Goal: Task Accomplishment & Management: Use online tool/utility

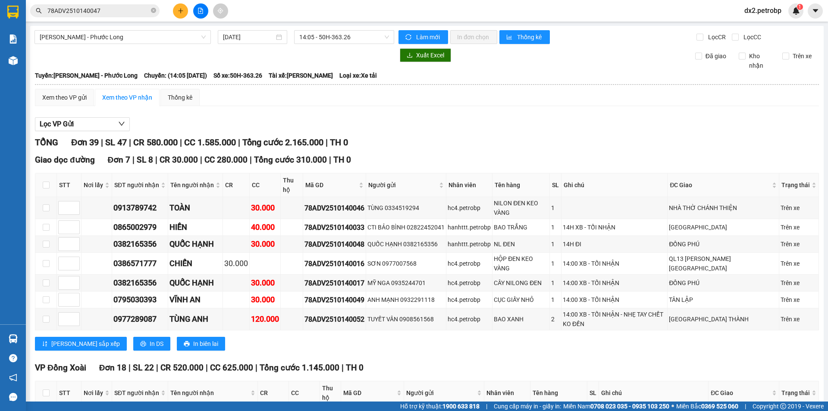
scroll to position [933, 0]
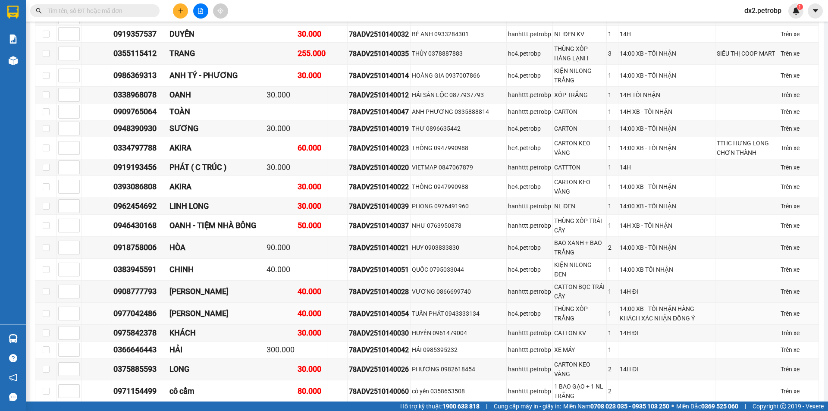
scroll to position [561, 0]
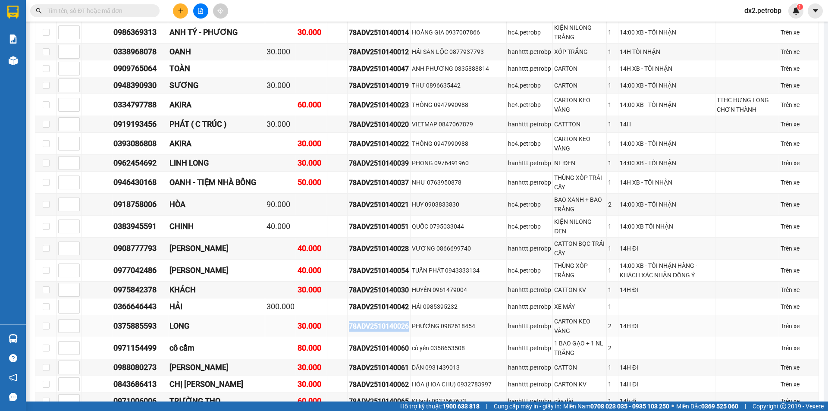
drag, startPoint x: 408, startPoint y: 296, endPoint x: 339, endPoint y: 300, distance: 69.5
click at [339, 315] on tr "0375885593 LONG 30.000 78ADV2510140026 PHƯƠNG 0982618454 hanhttt.petrobp CARTON…" at bounding box center [427, 326] width 784 height 22
copy div "78ADV2510140026"
click at [97, 15] on input "text" at bounding box center [98, 10] width 102 height 9
paste input "78ADV2510140026"
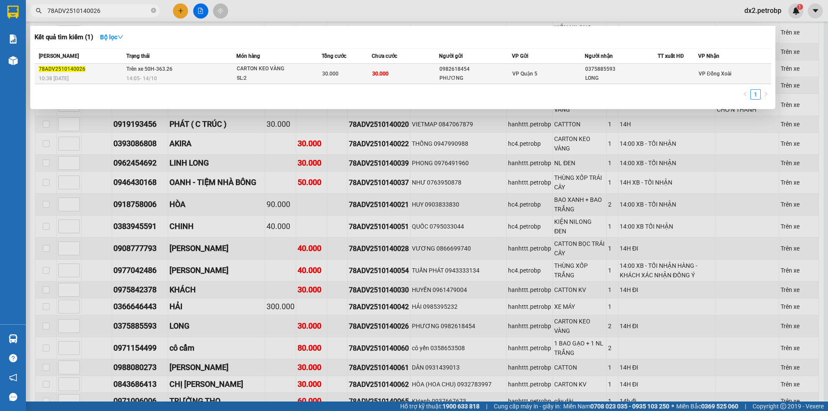
type input "78ADV2510140026"
click at [391, 74] on td "30.000" at bounding box center [405, 74] width 67 height 20
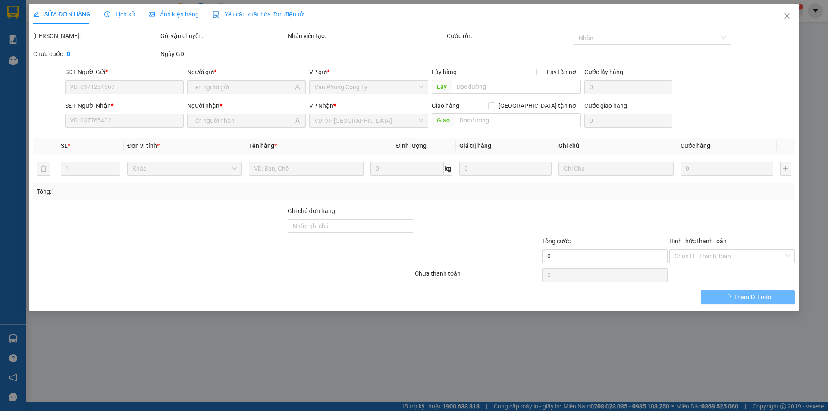
type input "0982618454"
type input "PHƯƠNG"
type input "0375885593"
type input "LONG"
type input "30.000"
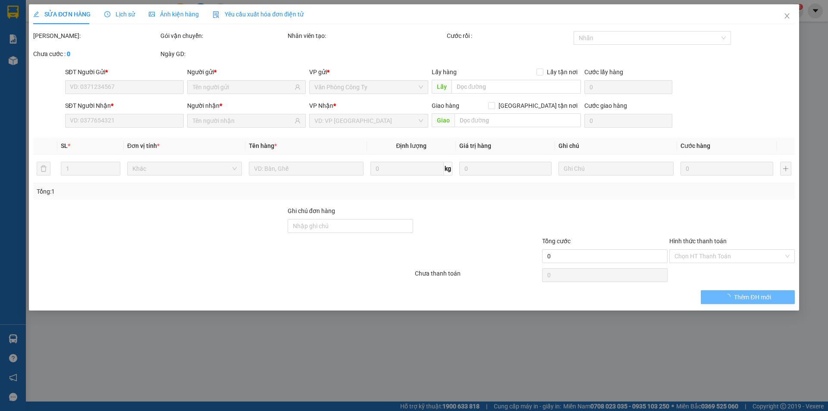
type input "30.000"
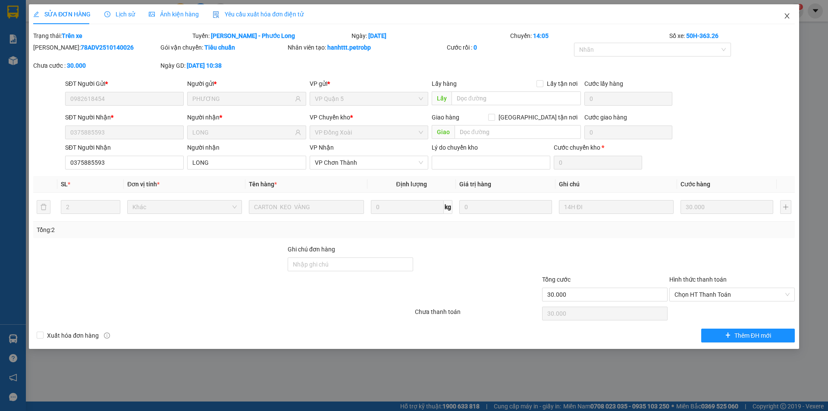
click at [787, 18] on icon "close" at bounding box center [787, 16] width 7 height 7
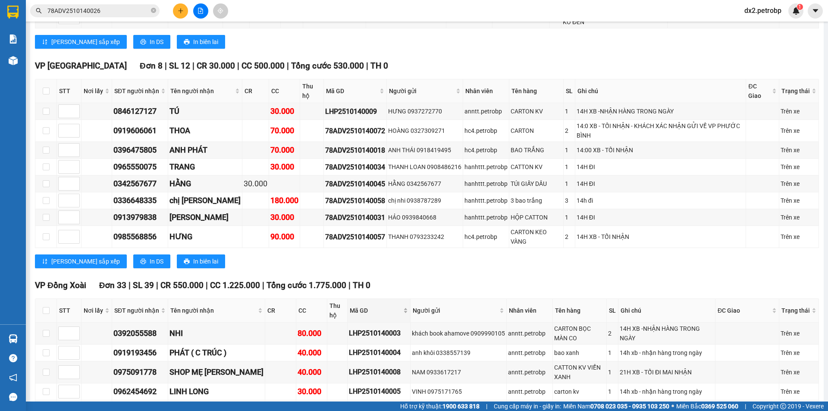
scroll to position [561, 0]
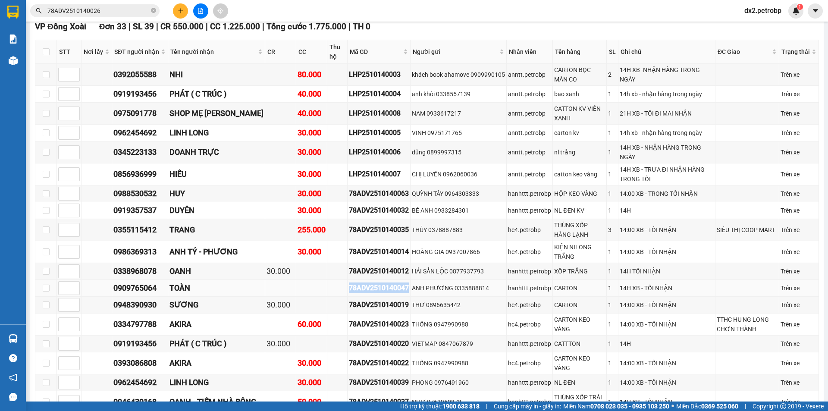
drag, startPoint x: 408, startPoint y: 243, endPoint x: 348, endPoint y: 243, distance: 59.9
click at [349, 282] on div "78ADV2510140047" at bounding box center [379, 287] width 60 height 11
copy div "78ADV2510140047"
click at [154, 8] on icon "close-circle" at bounding box center [153, 10] width 5 height 5
click at [131, 9] on input "text" at bounding box center [98, 10] width 102 height 9
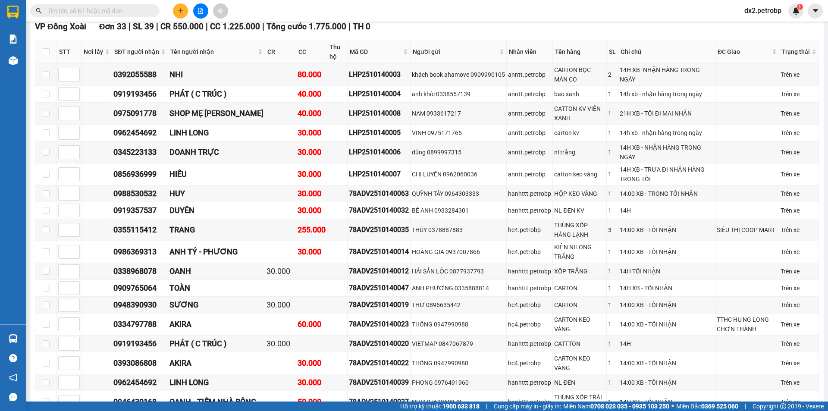
paste input "78ADV2510140047"
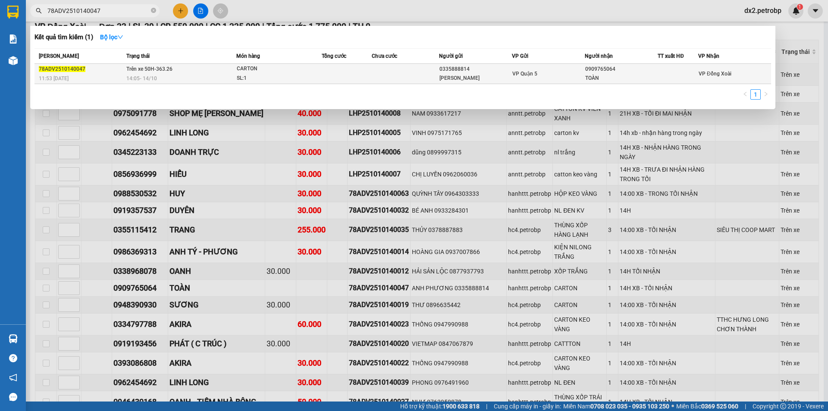
type input "78ADV2510140047"
click at [347, 73] on td at bounding box center [347, 74] width 50 height 20
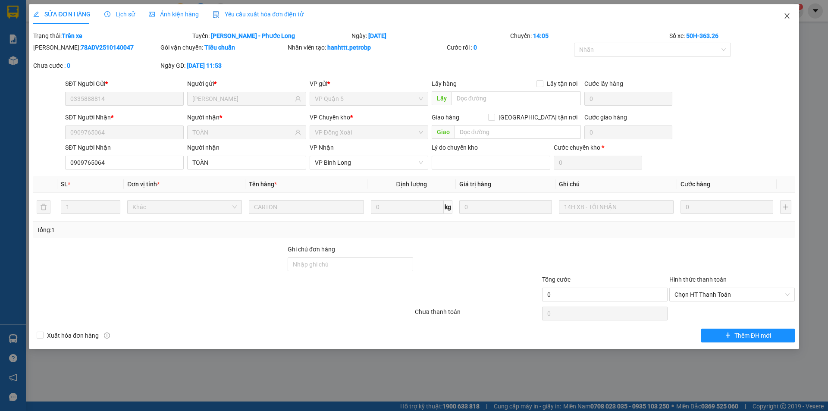
click at [787, 13] on icon "close" at bounding box center [787, 16] width 7 height 7
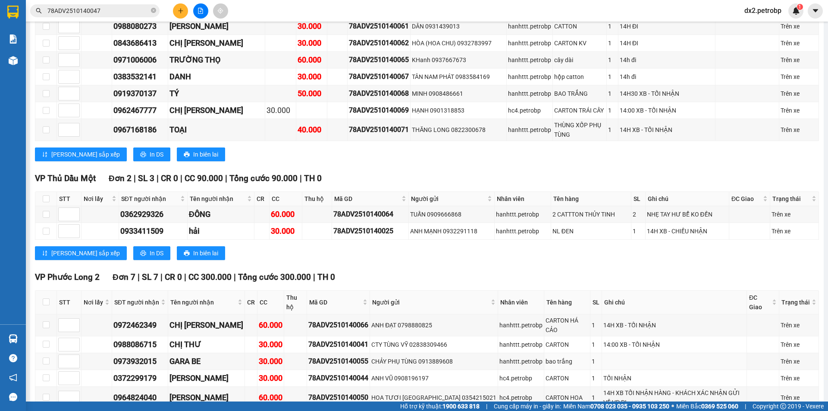
scroll to position [992, 0]
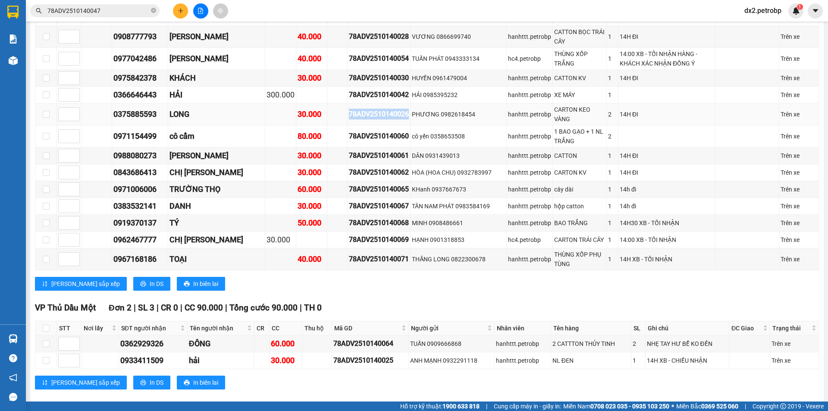
drag, startPoint x: 408, startPoint y: 64, endPoint x: 344, endPoint y: 67, distance: 64.3
click at [344, 103] on tr "0375885593 LONG 30.000 78ADV2510140026 PHƯƠNG 0982618454 hanhttt.petrobp CARTON…" at bounding box center [427, 114] width 784 height 22
copy div "78ADV2510140026"
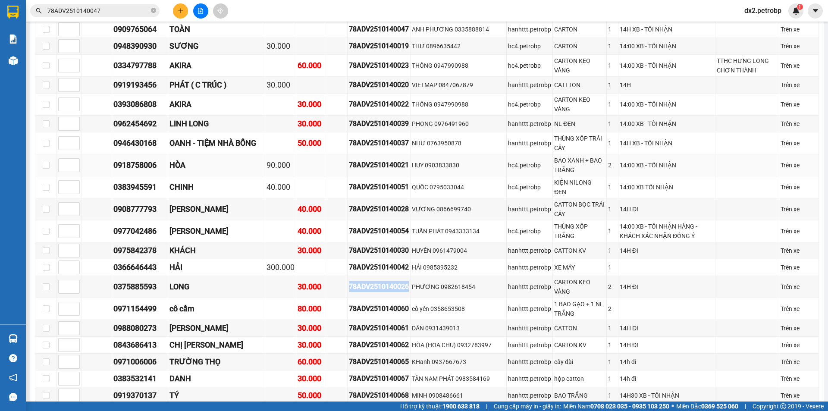
scroll to position [776, 0]
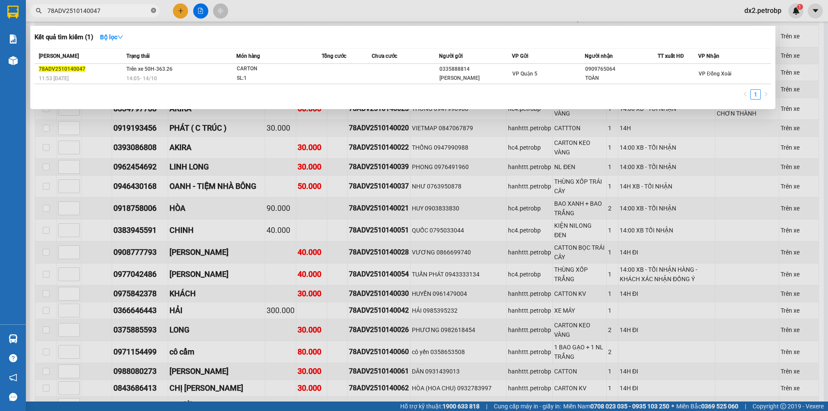
click at [154, 9] on icon "close-circle" at bounding box center [153, 10] width 5 height 5
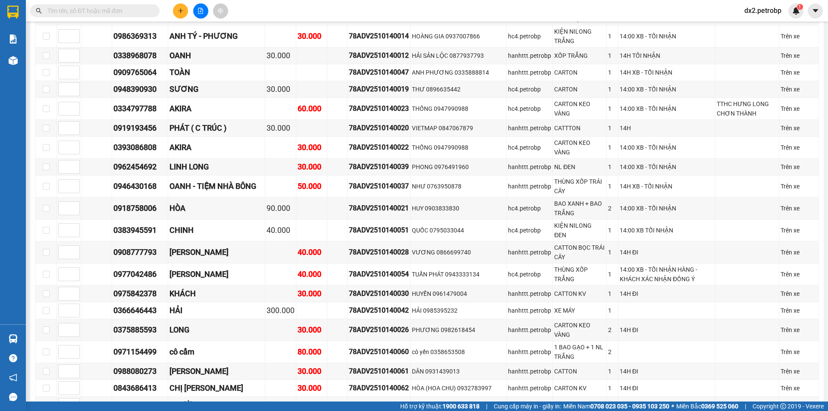
click at [121, 8] on input "text" at bounding box center [98, 10] width 102 height 9
paste input "78ADV2510140026"
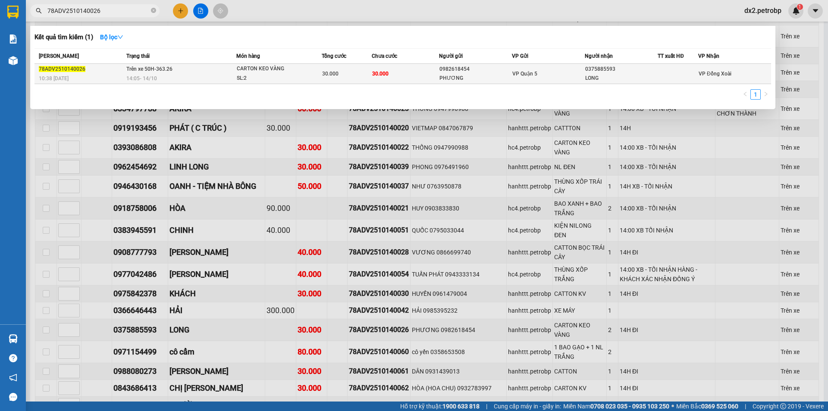
type input "78ADV2510140026"
click at [303, 71] on span "CARTON KEO VÀNG SL: 2" at bounding box center [279, 73] width 85 height 19
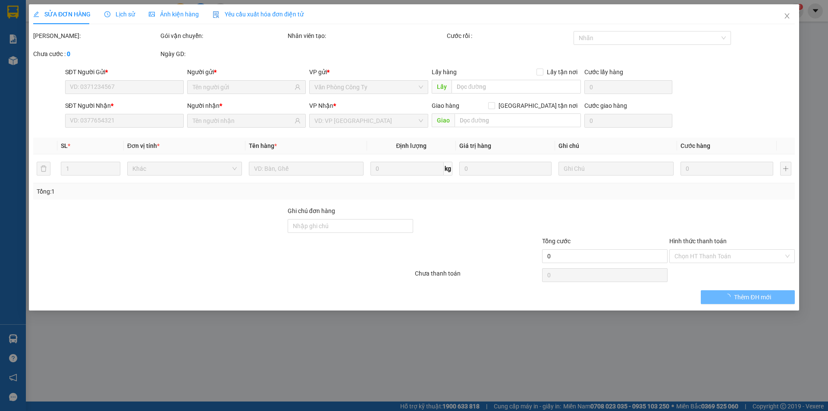
type input "0982618454"
type input "PHƯƠNG"
type input "0375885593"
type input "LONG"
type input "30.000"
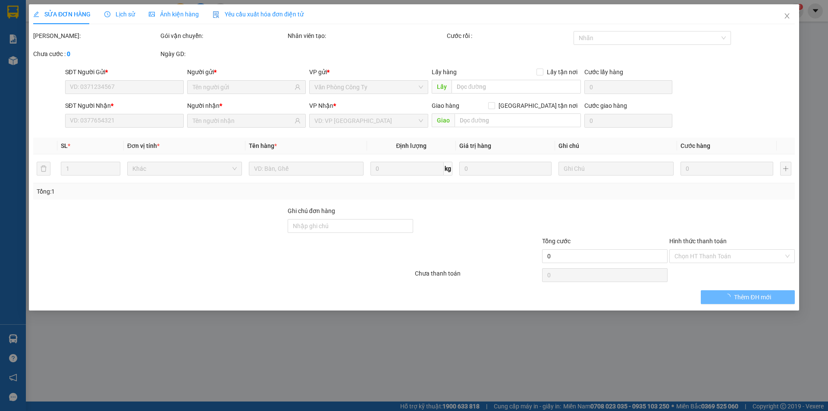
type input "30.000"
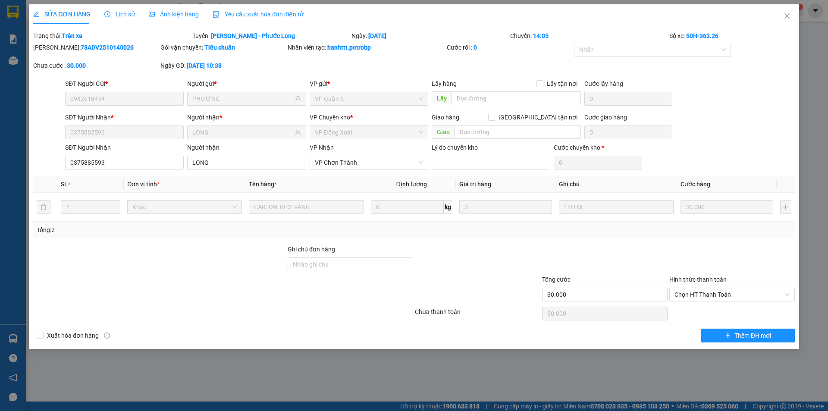
drag, startPoint x: 108, startPoint y: 47, endPoint x: 55, endPoint y: 53, distance: 53.8
click at [55, 53] on div "[PERSON_NAME]: 78ADV2510140026" at bounding box center [95, 52] width 127 height 18
copy b "78ADV2510140026"
click at [787, 16] on icon "close" at bounding box center [786, 15] width 5 height 5
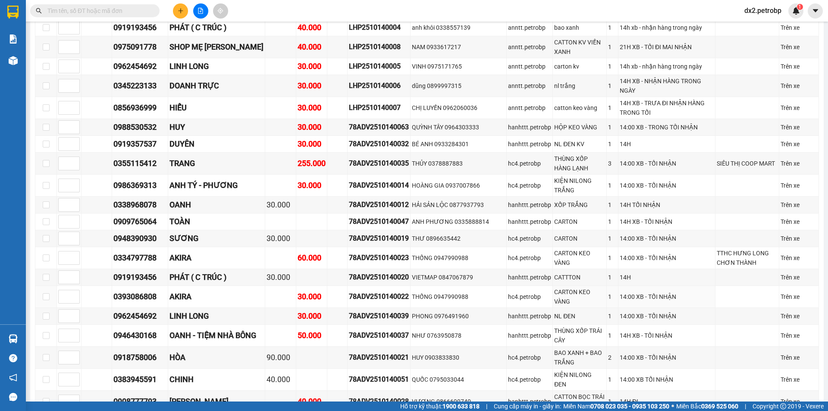
scroll to position [886, 0]
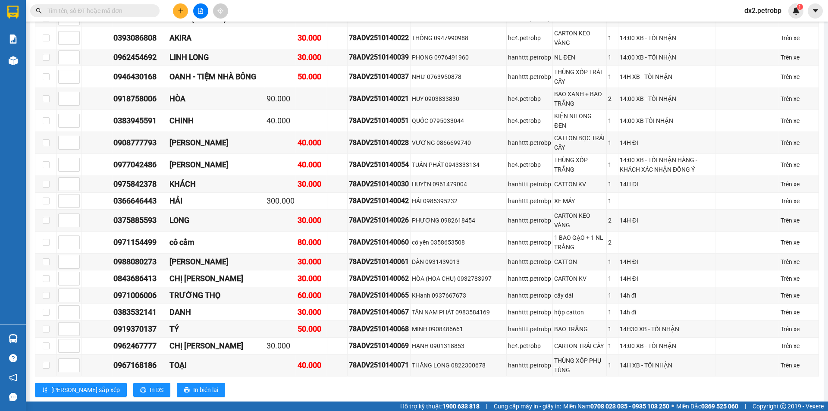
click at [110, 13] on input "text" at bounding box center [98, 10] width 102 height 9
paste input "78ADV2510140026"
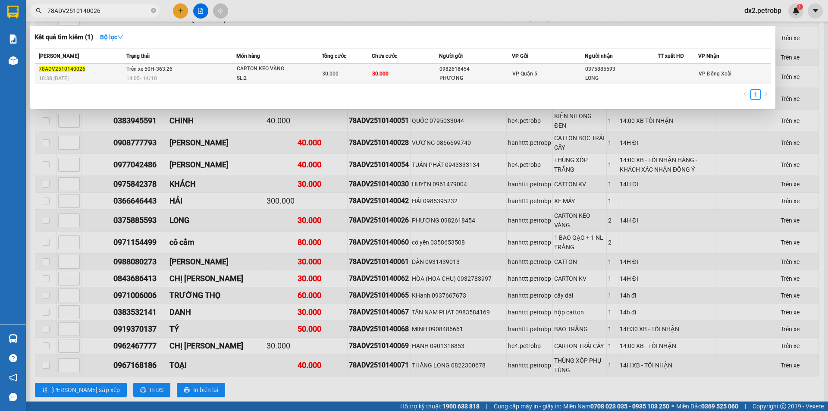
type input "78ADV2510140026"
click at [192, 74] on div "14:05 - 14/10" at bounding box center [181, 78] width 110 height 9
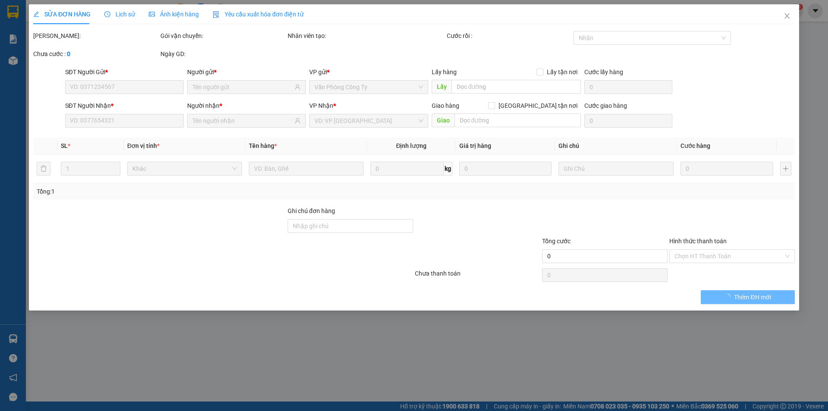
type input "0982618454"
type input "PHƯƠNG"
type input "0375885593"
type input "LONG"
type input "30.000"
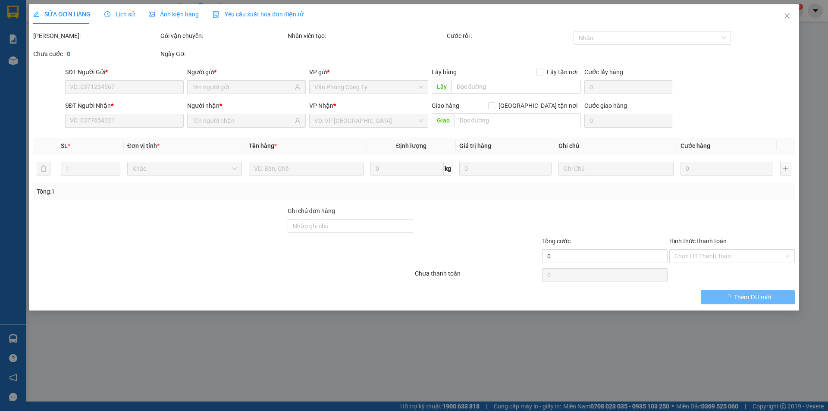
type input "30.000"
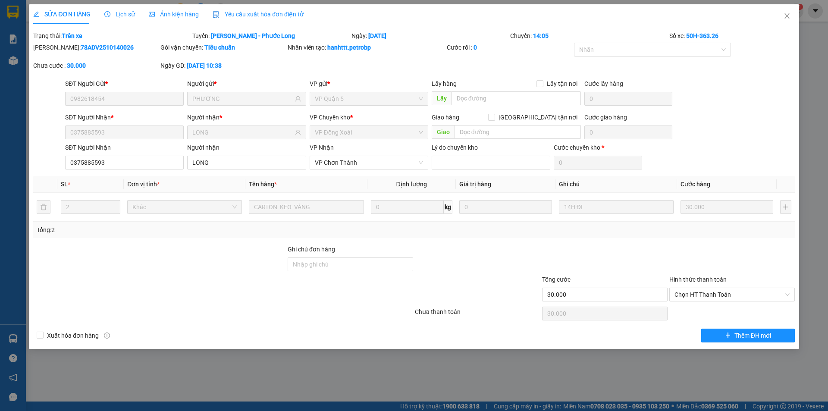
click at [127, 13] on span "Lịch sử" at bounding box center [119, 14] width 31 height 7
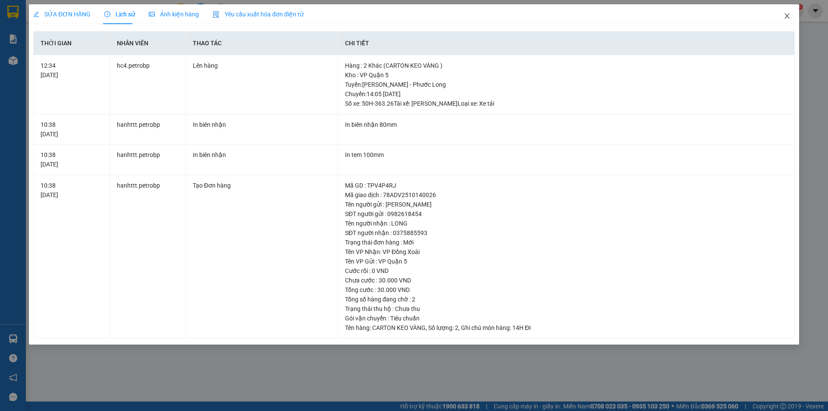
click at [787, 15] on icon "close" at bounding box center [787, 16] width 7 height 7
